Goal: Find specific page/section: Find specific page/section

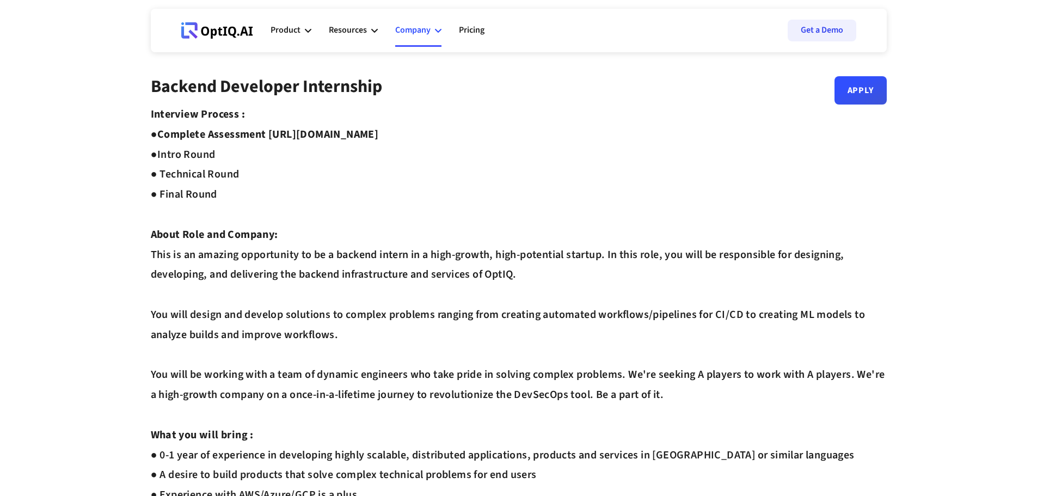
click at [408, 23] on div "Company" at bounding box center [412, 30] width 35 height 15
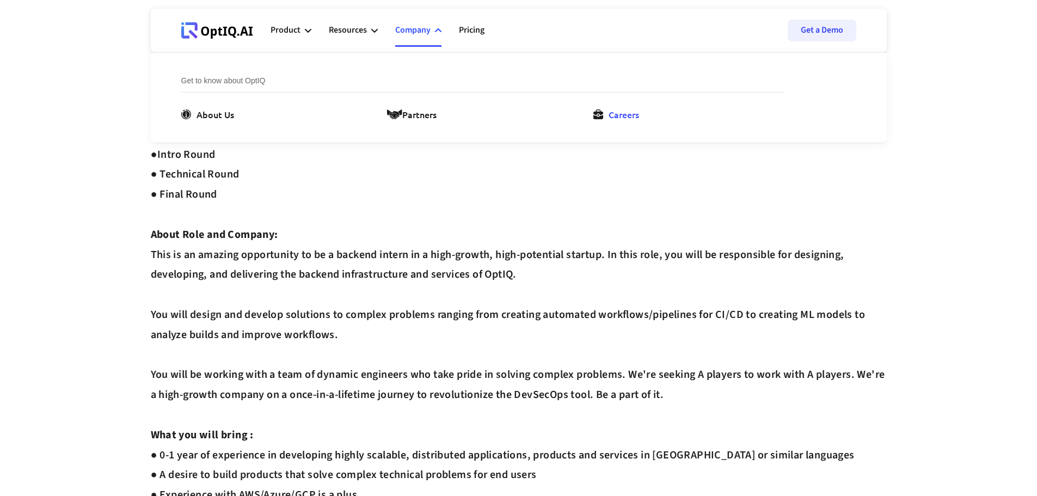
click at [605, 110] on link "Careers" at bounding box center [618, 114] width 50 height 13
click at [472, 180] on div "Interview Process : ● Complete Assessment [URL][DOMAIN_NAME] ● Intro Round ● Te…" at bounding box center [519, 475] width 736 height 741
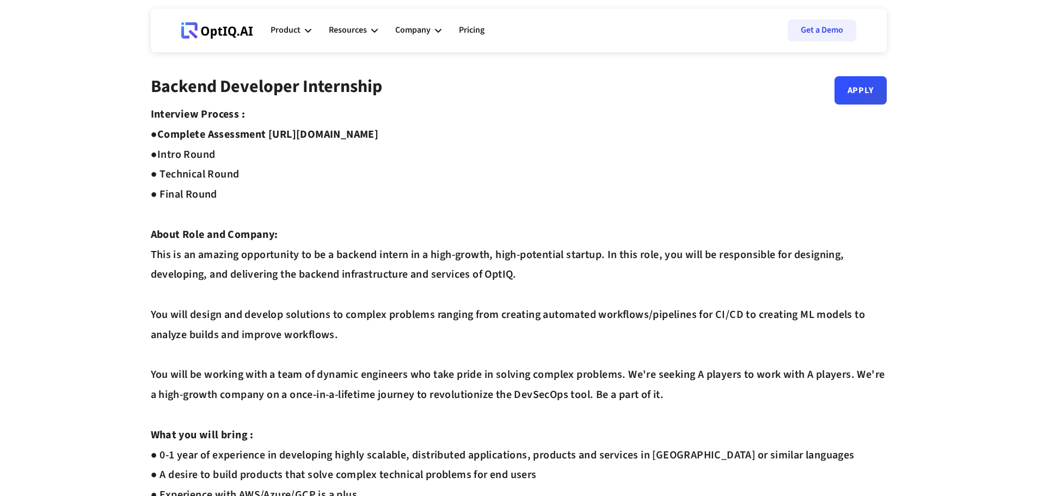
drag, startPoint x: 272, startPoint y: 132, endPoint x: 465, endPoint y: 127, distance: 193.8
click at [465, 127] on div "Interview Process : ● Complete Assessment [URL][DOMAIN_NAME] ● Intro Round ● Te…" at bounding box center [519, 475] width 736 height 741
copy strong "[URL][DOMAIN_NAME]"
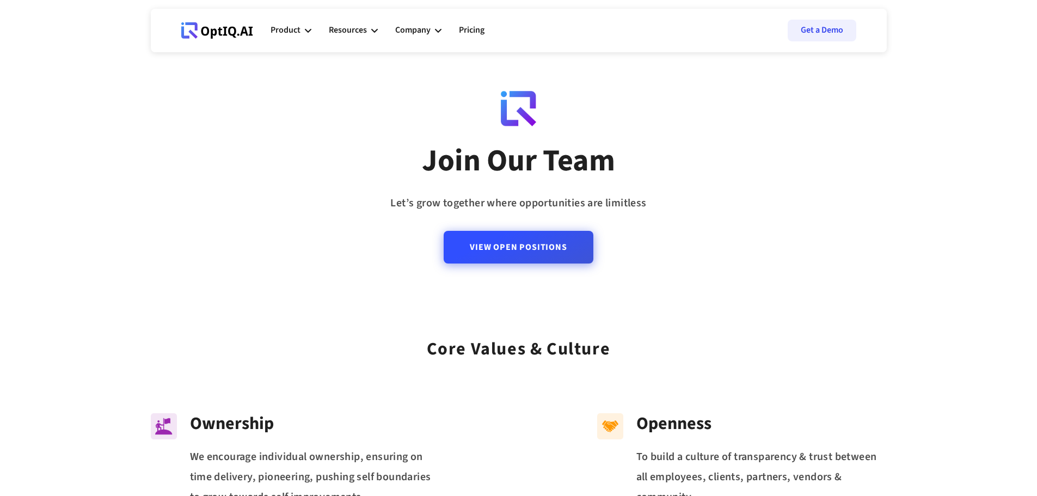
click at [520, 243] on link "View Open Positions" at bounding box center [518, 247] width 149 height 33
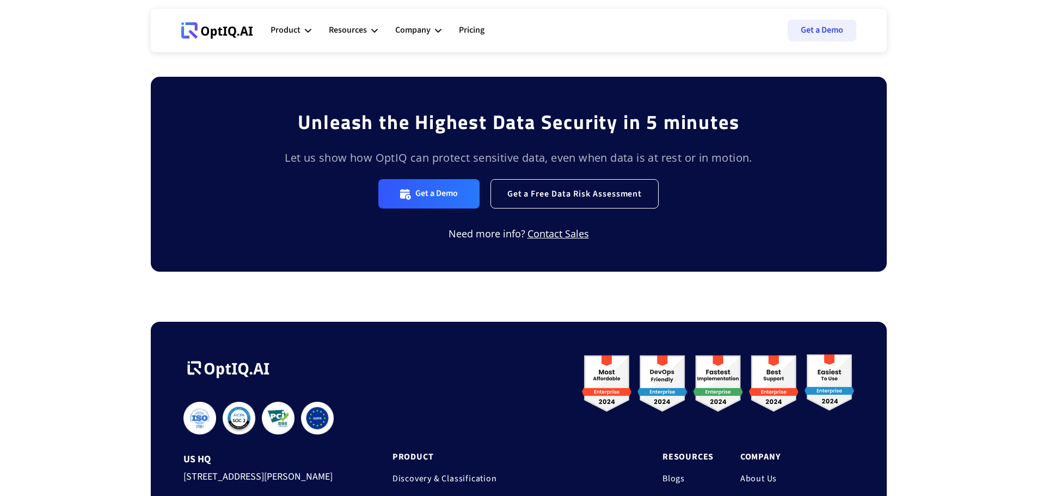
scroll to position [1094, 0]
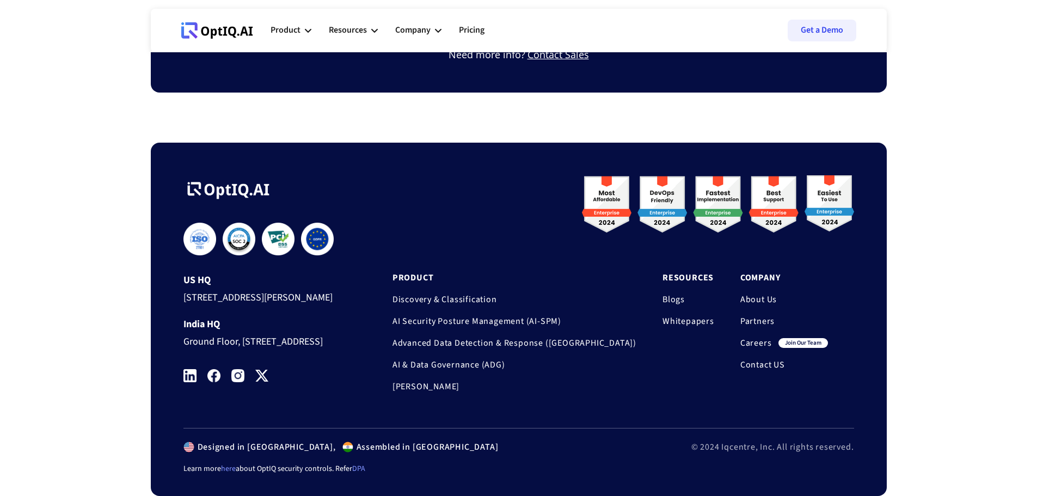
click at [187, 372] on img at bounding box center [189, 375] width 13 height 13
